Goal: Check status: Check status

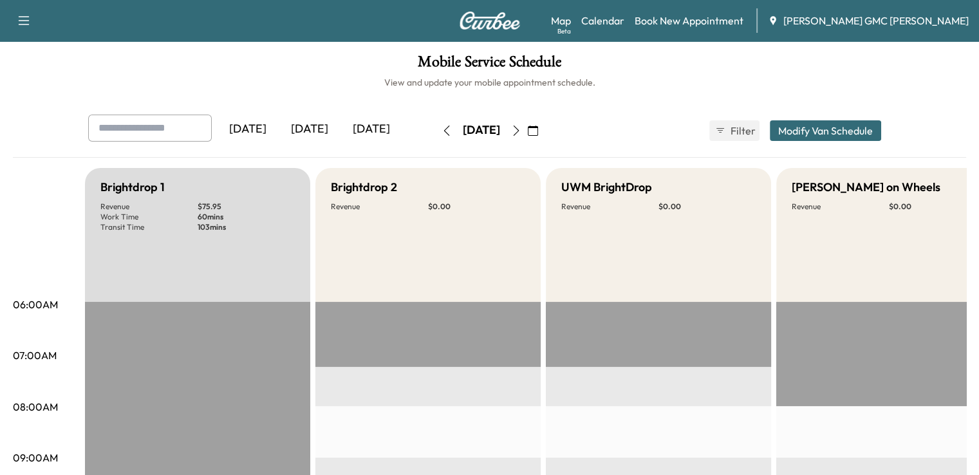
click at [279, 135] on div "[DATE]" at bounding box center [310, 130] width 62 height 30
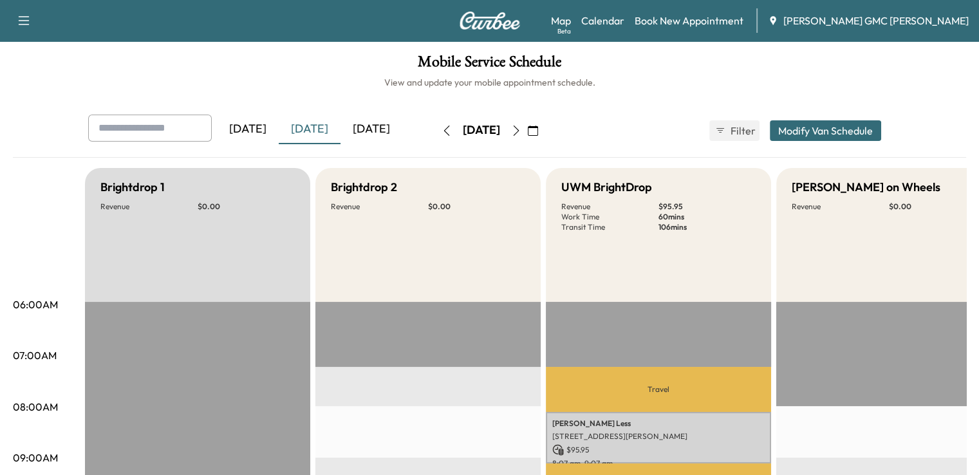
click at [340, 135] on div "[DATE]" at bounding box center [371, 130] width 62 height 30
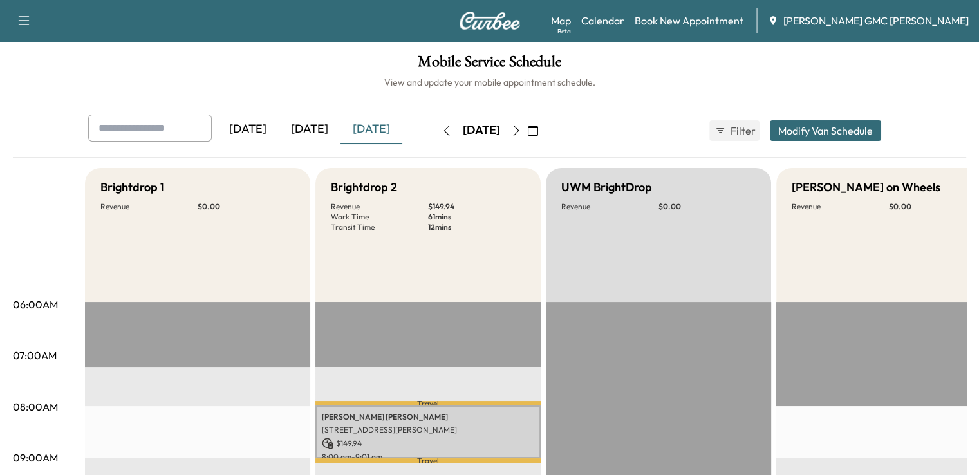
click at [521, 131] on icon "button" at bounding box center [516, 131] width 10 height 10
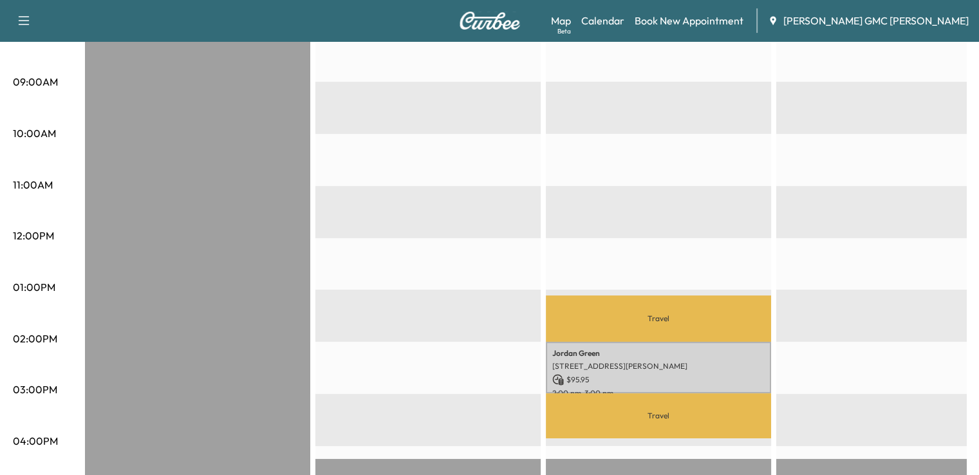
scroll to position [381, 0]
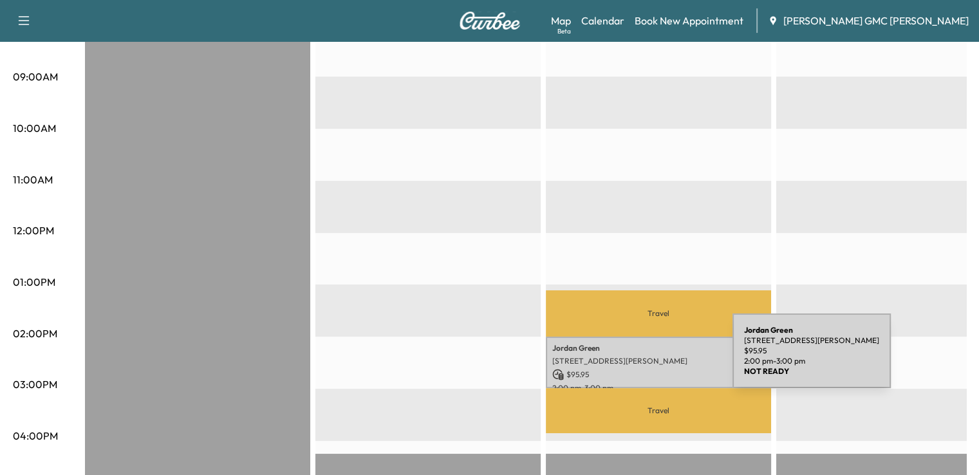
click at [636, 359] on p "[STREET_ADDRESS][PERSON_NAME]" at bounding box center [658, 361] width 212 height 10
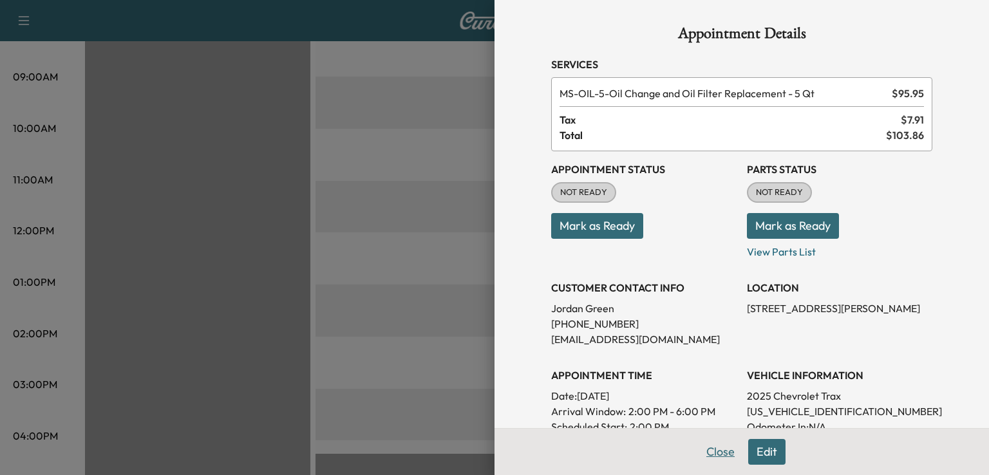
click at [711, 454] on button "Close" at bounding box center [720, 452] width 45 height 26
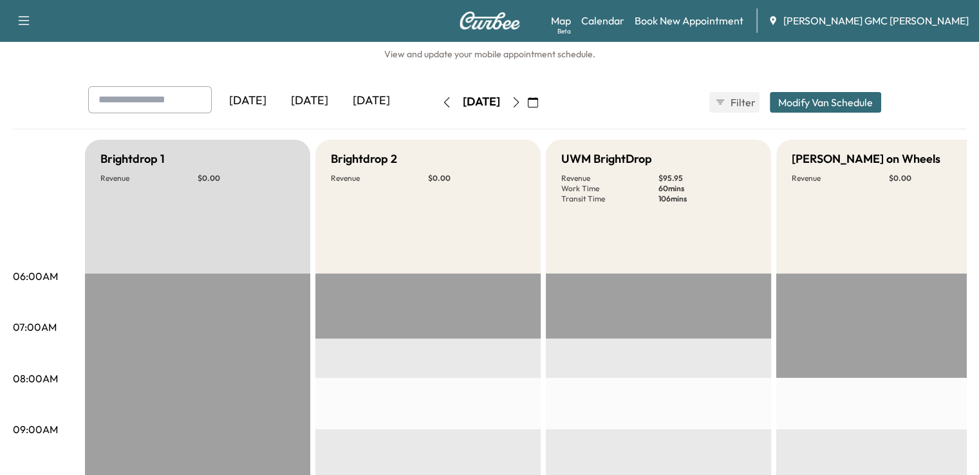
scroll to position [0, 0]
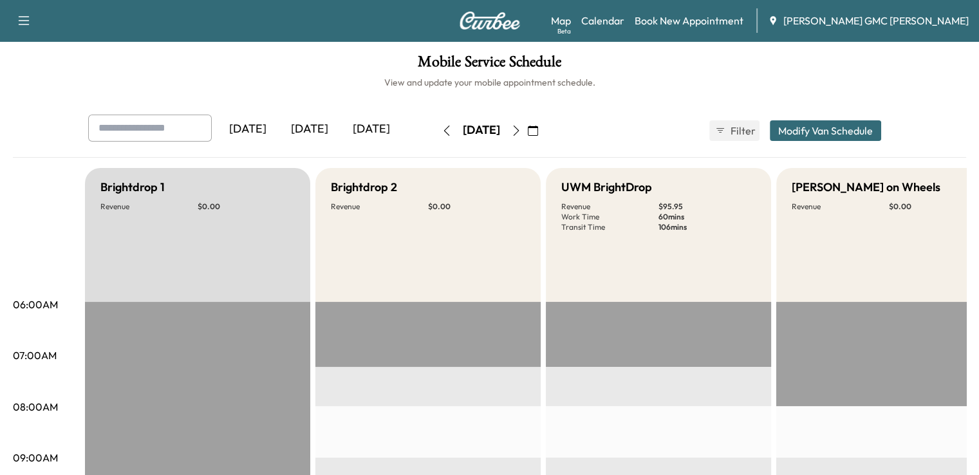
click at [442, 133] on icon "button" at bounding box center [447, 131] width 10 height 10
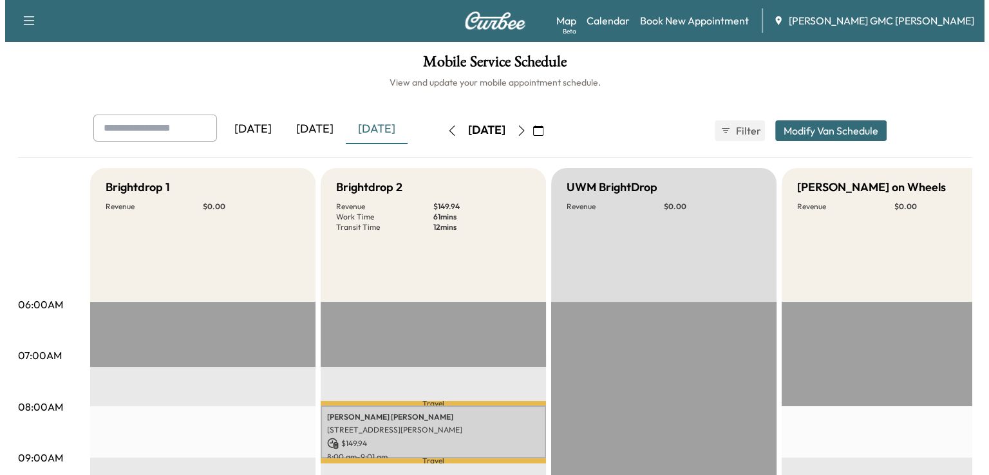
scroll to position [107, 0]
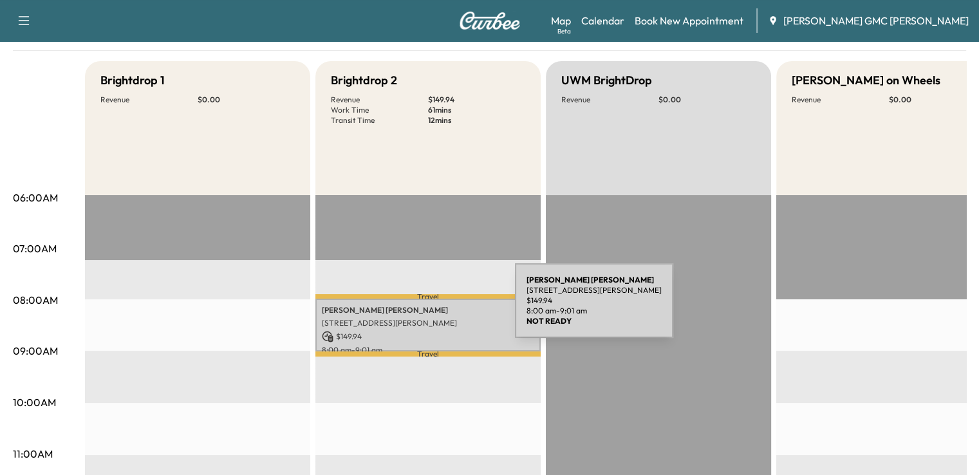
click at [418, 308] on p "[PERSON_NAME]" at bounding box center [428, 310] width 212 height 10
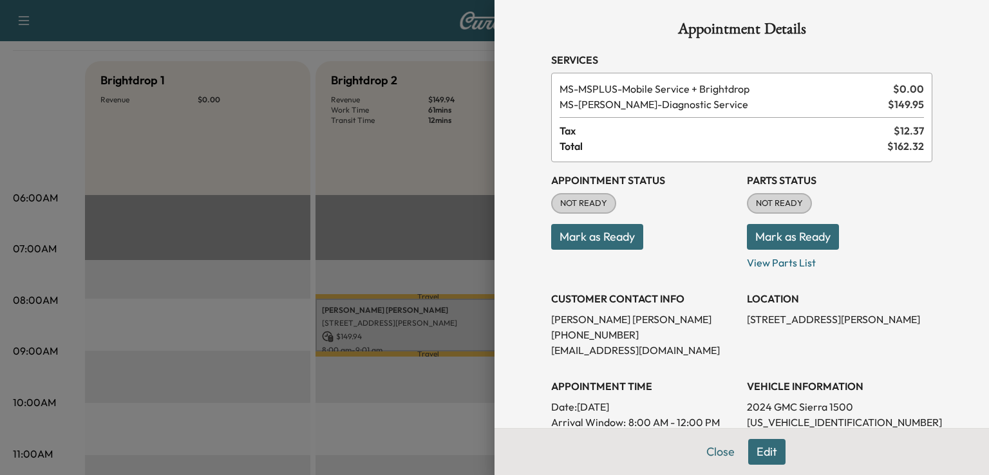
scroll to position [0, 0]
